Goal: Information Seeking & Learning: Check status

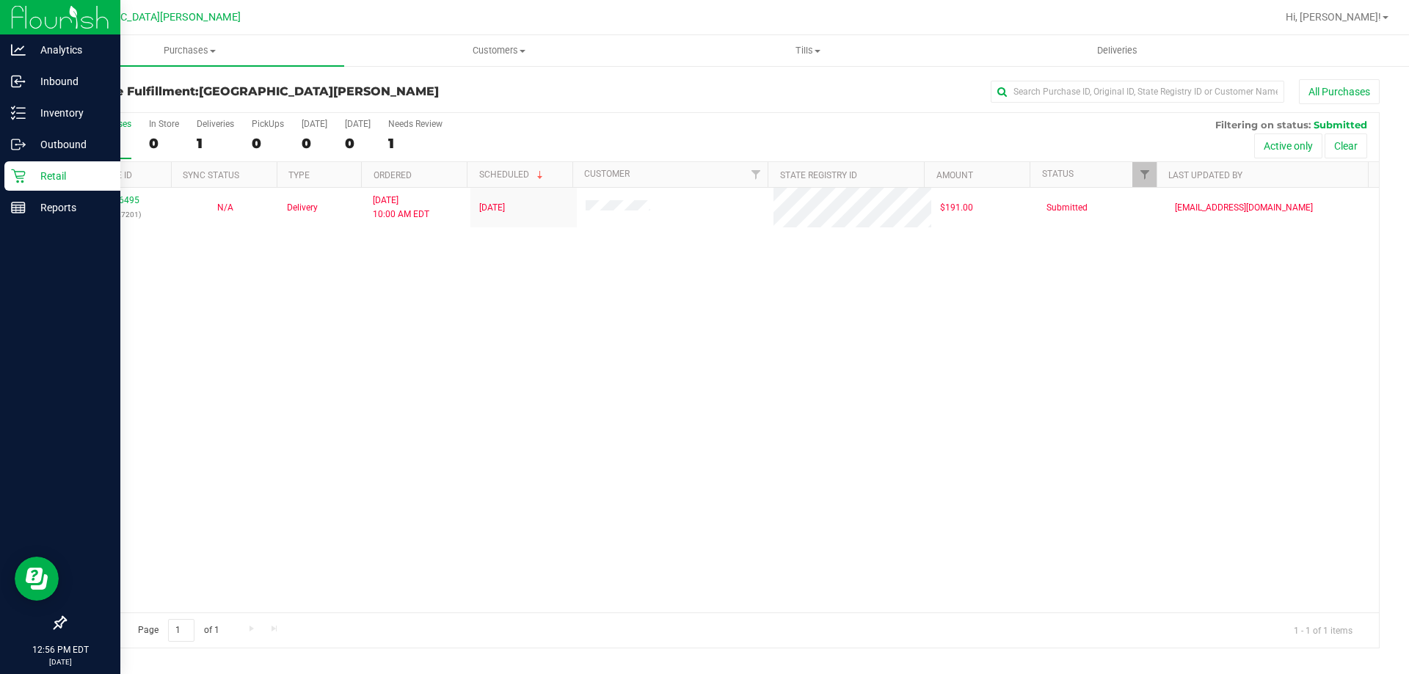
click at [40, 163] on div "Retail" at bounding box center [62, 175] width 116 height 29
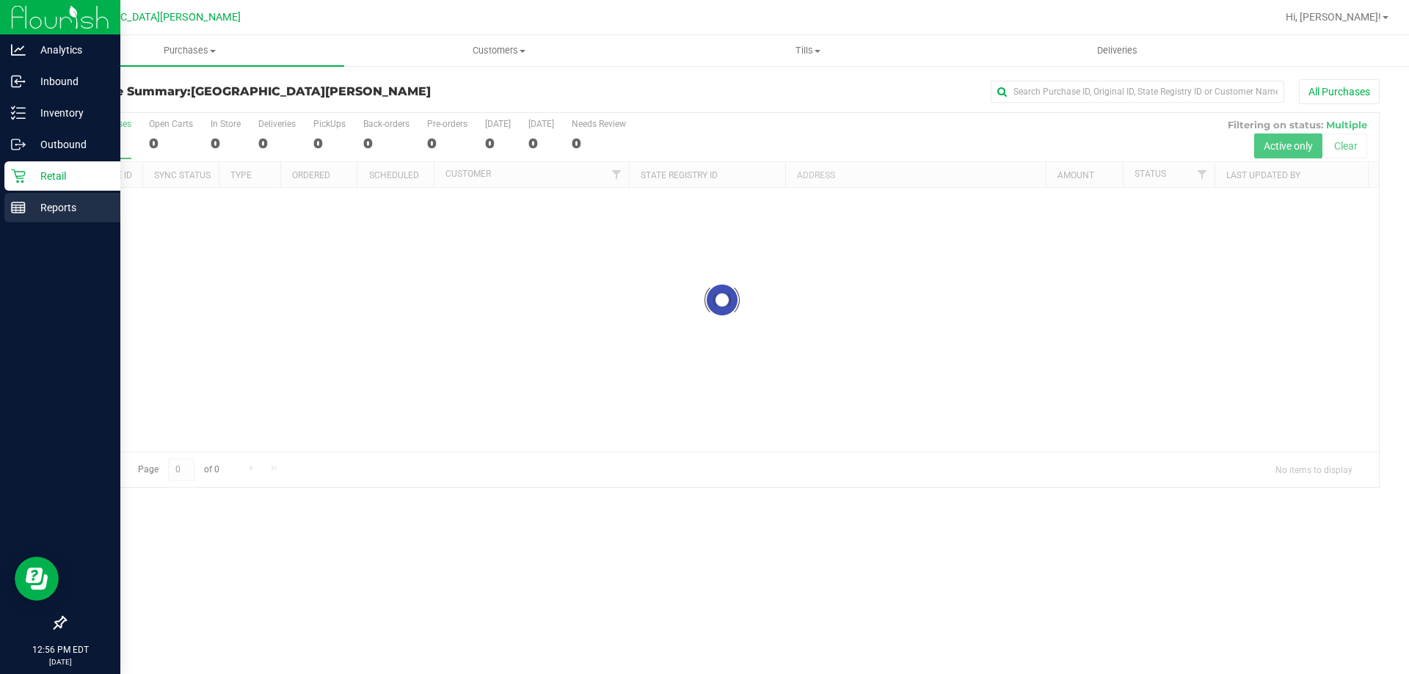
click at [51, 207] on p "Reports" at bounding box center [70, 208] width 88 height 18
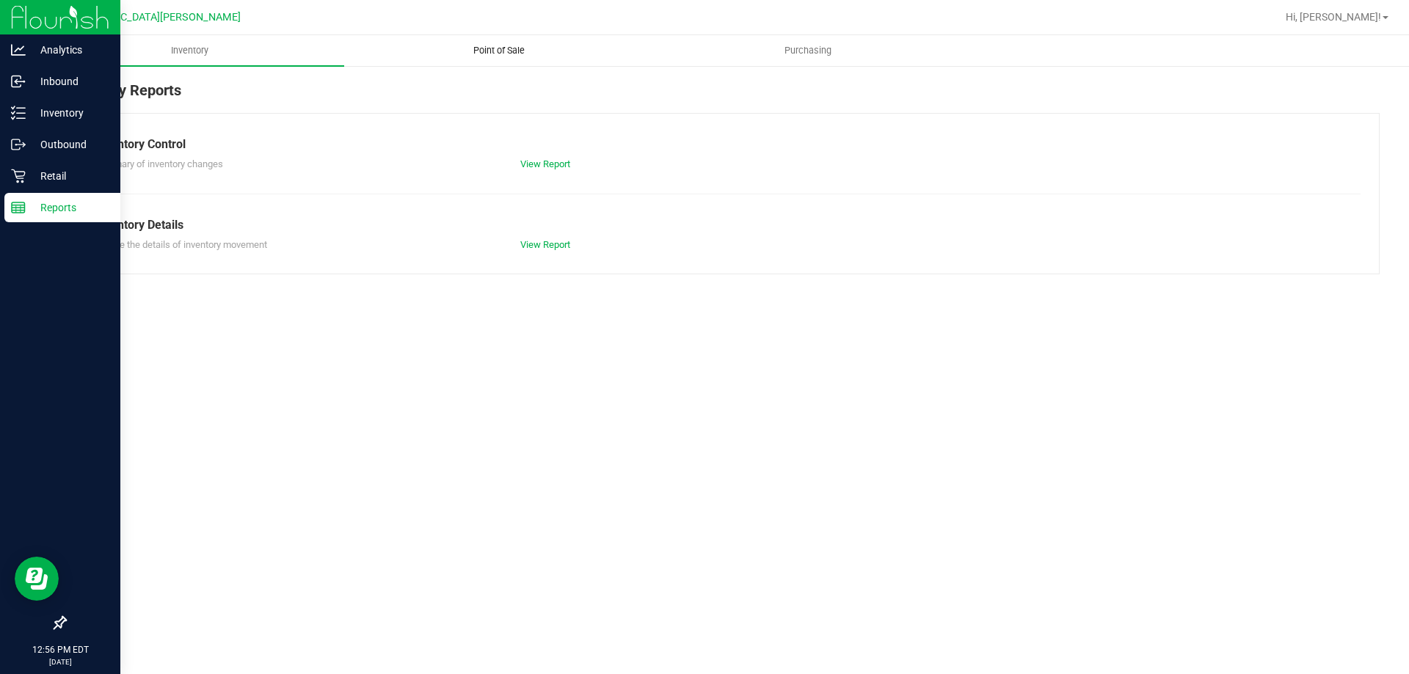
click at [495, 54] on span "Point of Sale" at bounding box center [498, 50] width 91 height 13
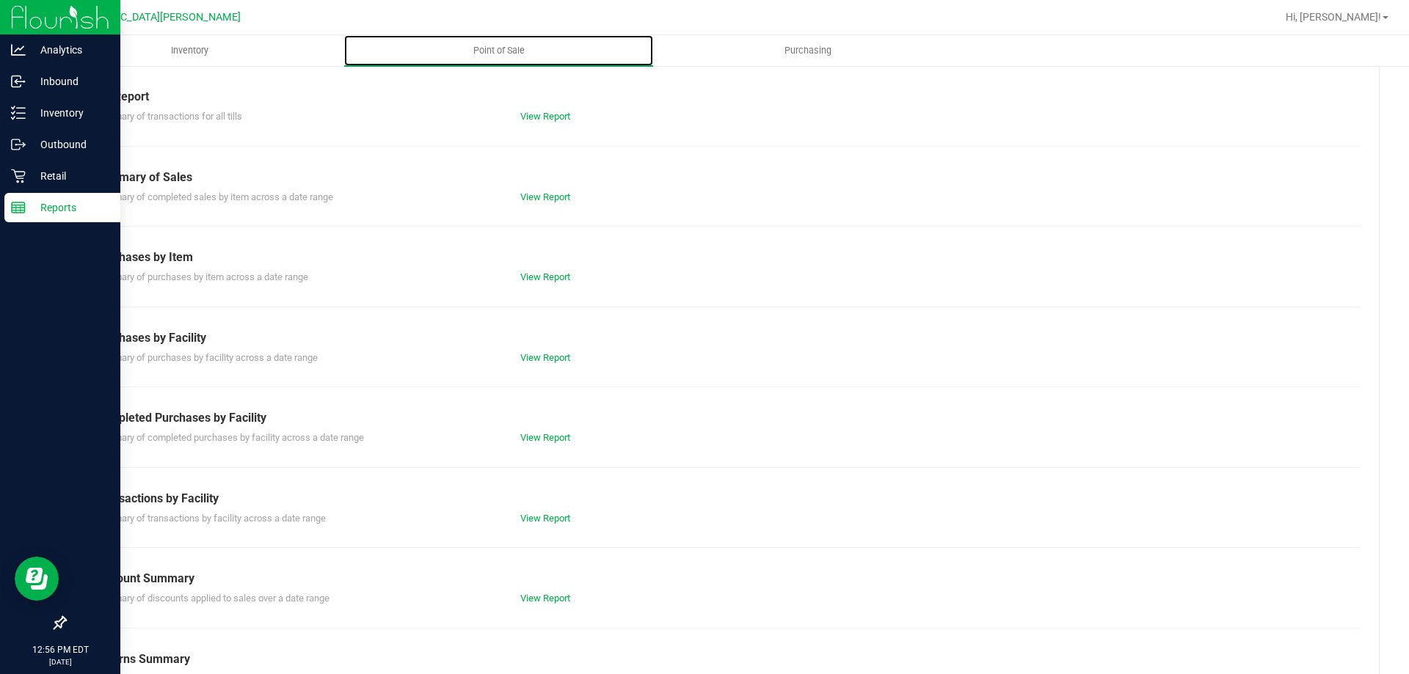
scroll to position [97, 0]
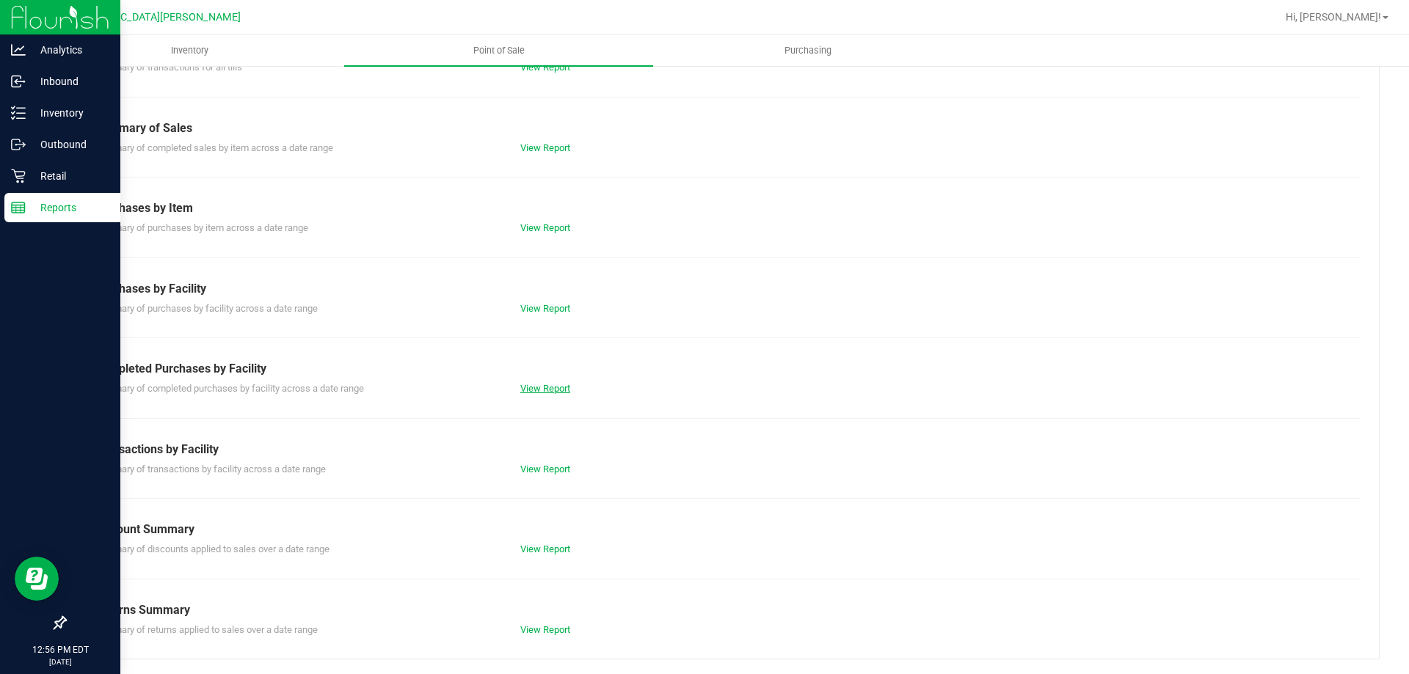
click at [530, 389] on link "View Report" at bounding box center [545, 388] width 50 height 11
